Goal: Information Seeking & Learning: Learn about a topic

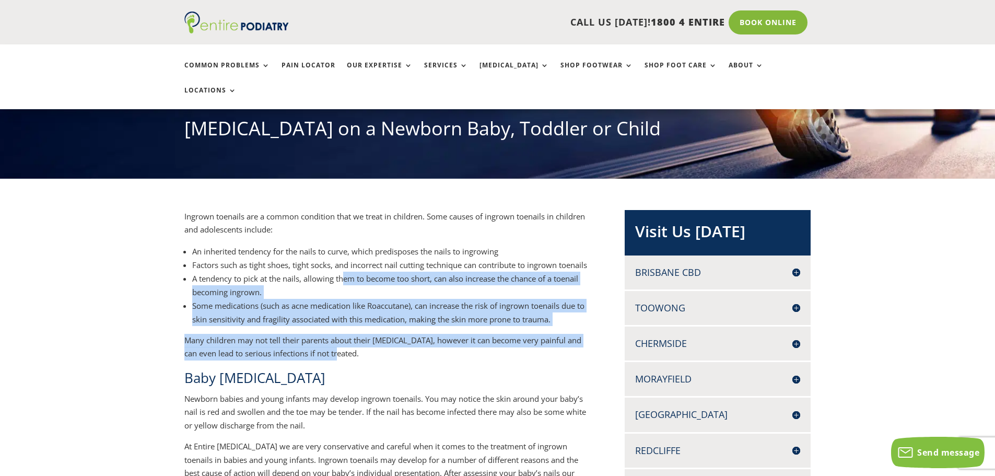
drag, startPoint x: 337, startPoint y: 350, endPoint x: 343, endPoint y: 264, distance: 85.8
click at [343, 272] on li "A tendency to pick at the nails, allowing them to become too short, can also in…" at bounding box center [391, 285] width 398 height 27
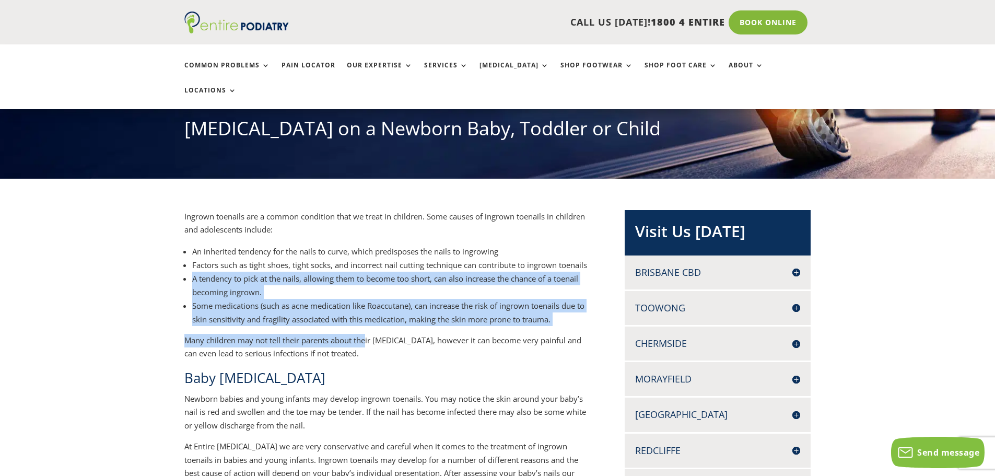
drag, startPoint x: 318, startPoint y: 247, endPoint x: 368, endPoint y: 330, distance: 96.5
click at [368, 334] on p "Many children may not tell their parents about their [MEDICAL_DATA], however it…" at bounding box center [387, 351] width 406 height 34
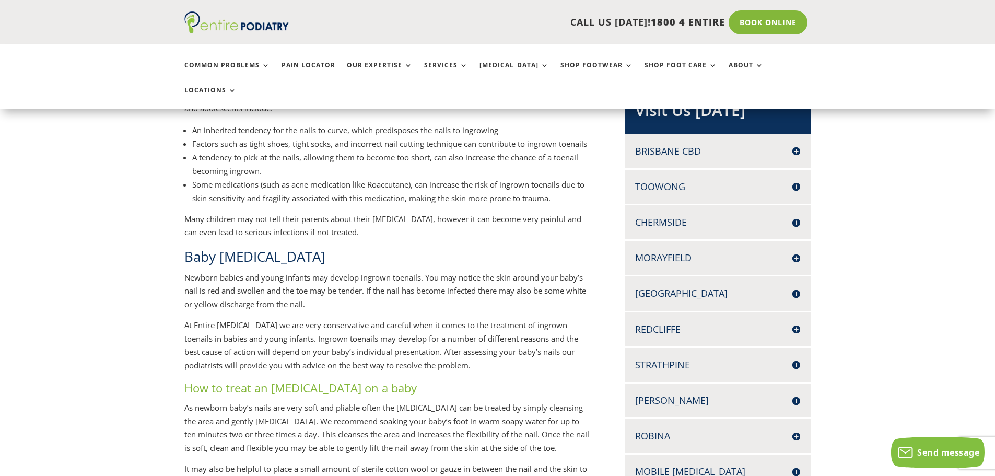
scroll to position [251, 0]
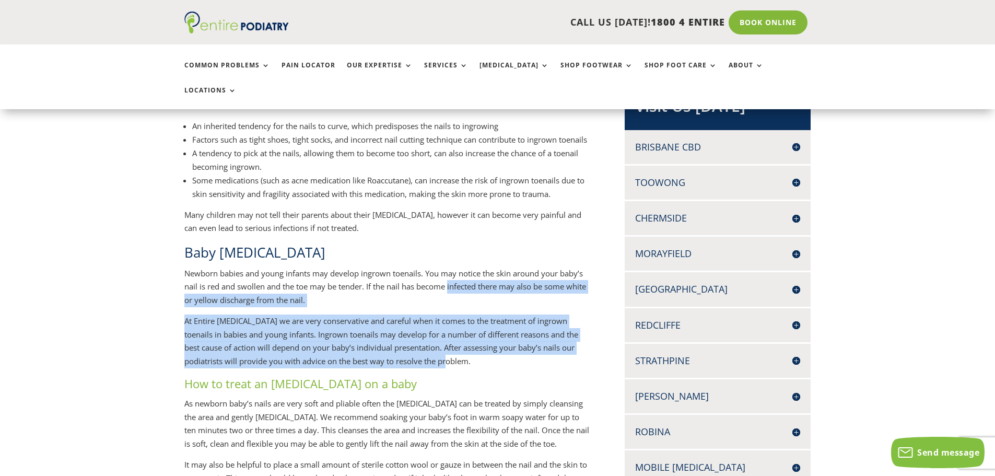
drag, startPoint x: 452, startPoint y: 347, endPoint x: 451, endPoint y: 279, distance: 67.9
click at [451, 279] on div "Ingrown toenails are a common condition that we treat in children. Some causes …" at bounding box center [387, 418] width 406 height 666
click at [451, 279] on p "Newborn babies and young infants may develop ingrown toenails. You may notice t…" at bounding box center [387, 291] width 406 height 48
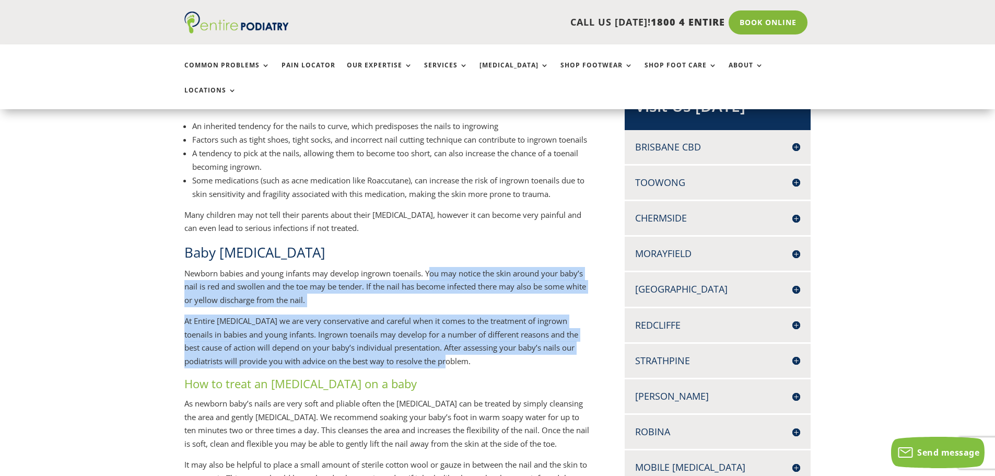
drag, startPoint x: 431, startPoint y: 263, endPoint x: 487, endPoint y: 353, distance: 106.5
click at [487, 353] on div "Ingrown toenails are a common condition that we treat in children. Some causes …" at bounding box center [387, 418] width 406 height 666
click at [487, 353] on p "At Entire [MEDICAL_DATA] we are very conservative and careful when it comes to …" at bounding box center [387, 344] width 406 height 61
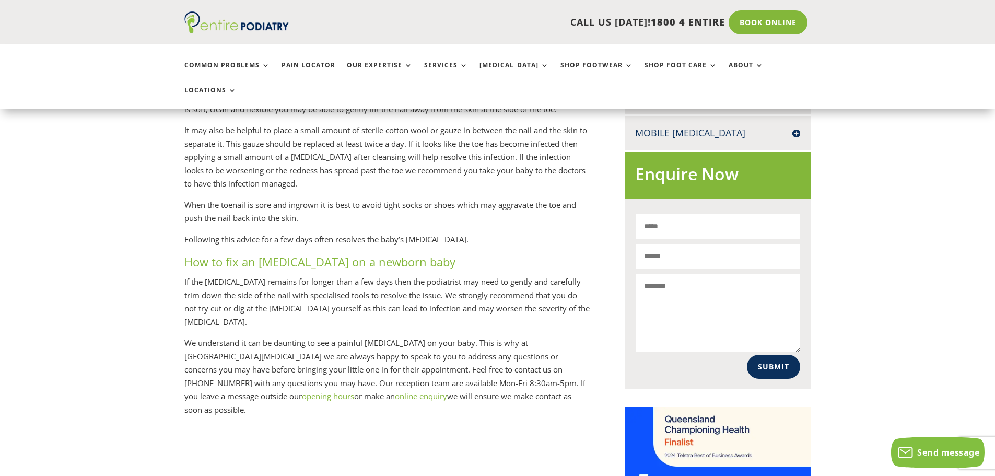
scroll to position [710, 0]
